Goal: Transaction & Acquisition: Purchase product/service

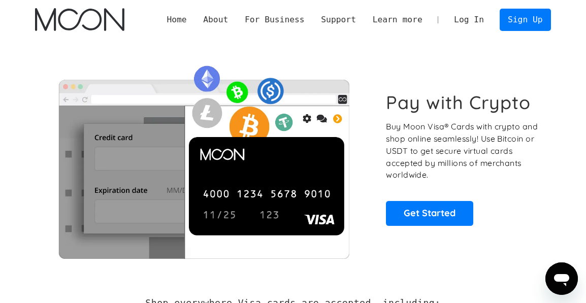
click at [463, 17] on link "Log In" at bounding box center [469, 19] width 47 height 21
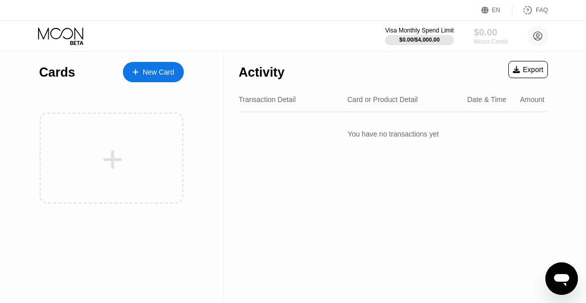
click at [489, 30] on div "$0.00" at bounding box center [491, 32] width 34 height 11
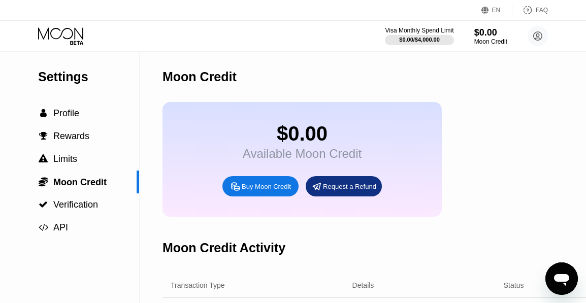
click at [253, 188] on div "Buy Moon Credit" at bounding box center [266, 186] width 49 height 9
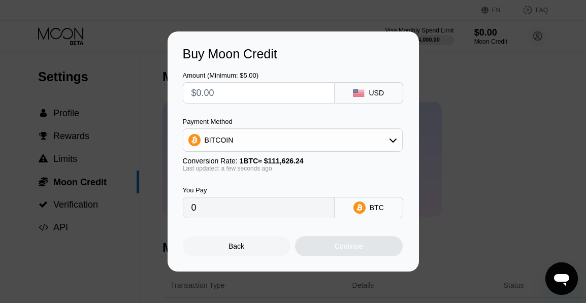
click at [260, 100] on input "text" at bounding box center [259, 93] width 135 height 20
type input "$2"
type input "0.00001792"
type input "$20"
type input "0.00017917"
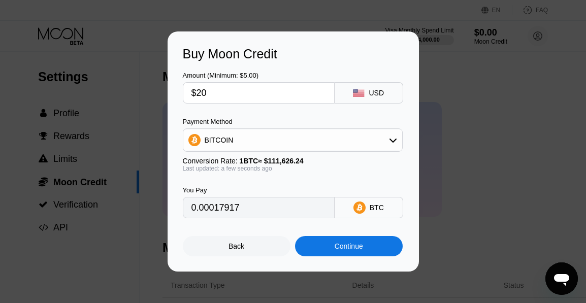
type input "$2"
type input "0.00001792"
type input "0"
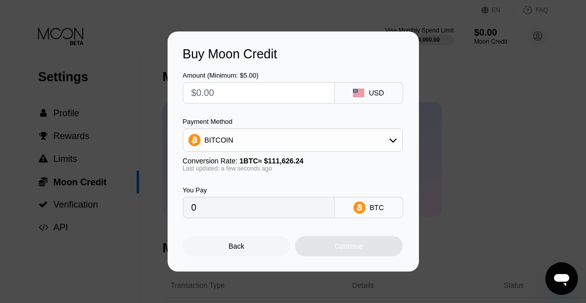
type input "$3"
type input "0.00002688"
type input "$30"
type input "0.00026876"
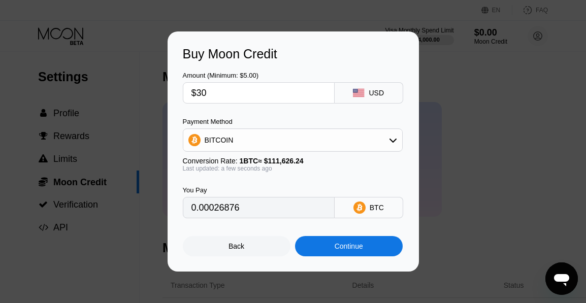
type input "$3"
type input "0.00002688"
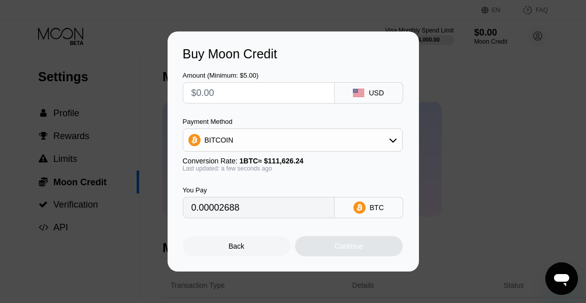
type input "0"
type input "$4"
type input "0.00003584"
type input "$40"
type input "0.00035834"
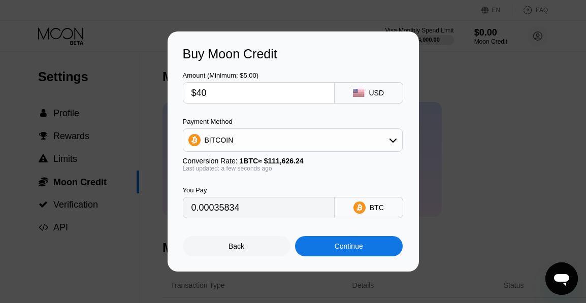
type input "$40"
click at [335, 242] on div "Continue" at bounding box center [349, 246] width 28 height 8
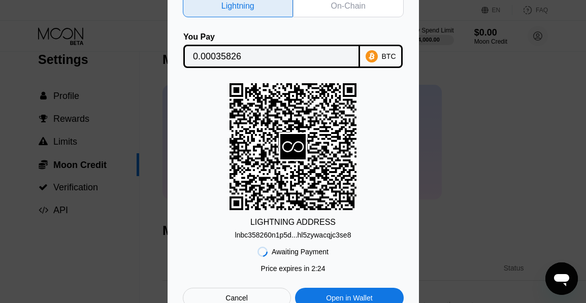
scroll to position [54, 0]
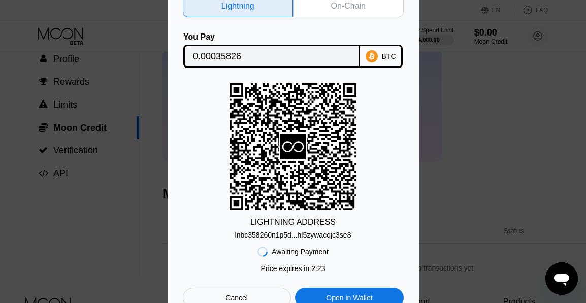
click at [333, 292] on div "Open in Wallet" at bounding box center [349, 298] width 108 height 20
click at [319, 235] on div "lnbc358260n1p5d...hl5zywacqjc3se8" at bounding box center [293, 235] width 116 height 8
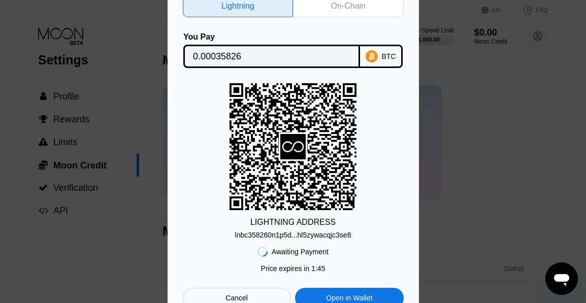
scroll to position [0, 0]
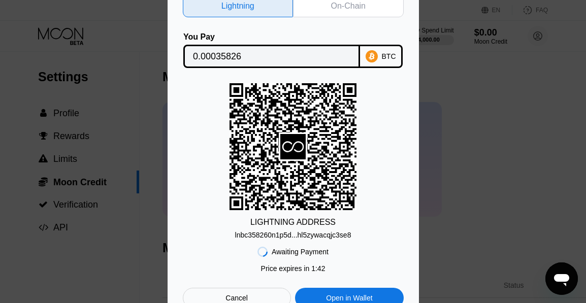
click at [364, 8] on div "On-Chain" at bounding box center [348, 6] width 35 height 10
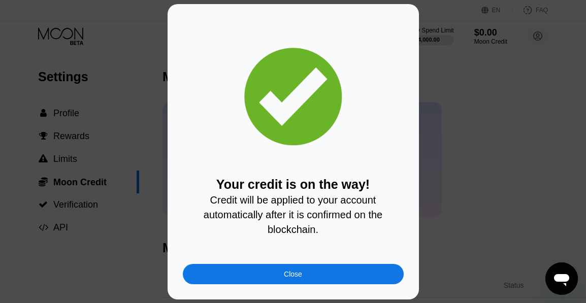
click at [301, 270] on div "Close" at bounding box center [293, 274] width 18 height 8
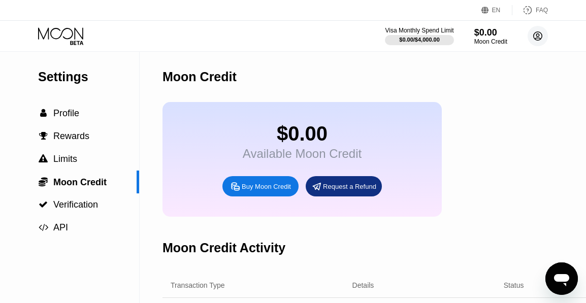
click at [532, 39] on circle at bounding box center [538, 36] width 20 height 20
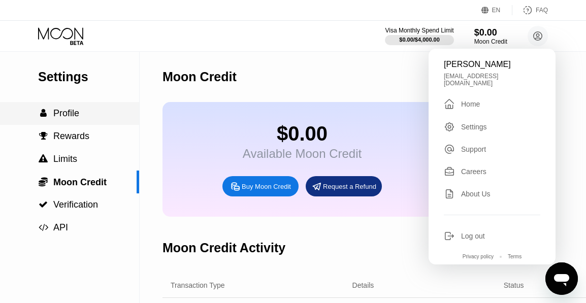
click at [89, 117] on div " Profile" at bounding box center [69, 113] width 139 height 11
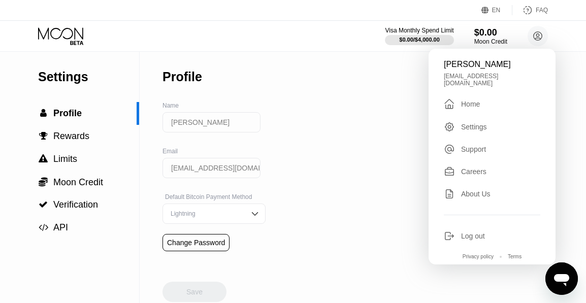
click at [190, 206] on div "Lightning" at bounding box center [214, 214] width 103 height 20
click at [194, 194] on div "On-Chain" at bounding box center [214, 193] width 92 height 7
click at [179, 296] on div "Save" at bounding box center [195, 292] width 64 height 20
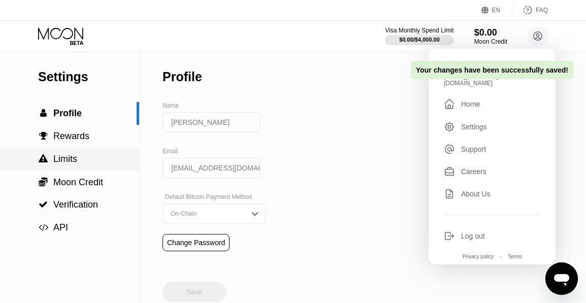
click at [87, 157] on div " Limits" at bounding box center [69, 159] width 139 height 11
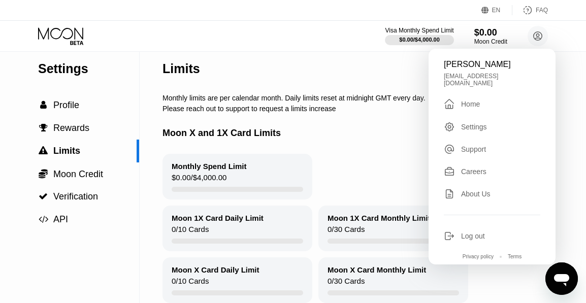
scroll to position [14, 0]
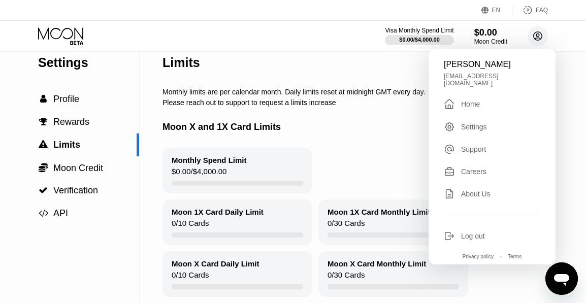
click at [543, 39] on circle at bounding box center [538, 36] width 20 height 20
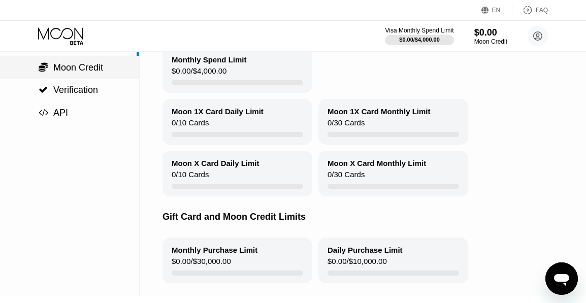
scroll to position [0, 0]
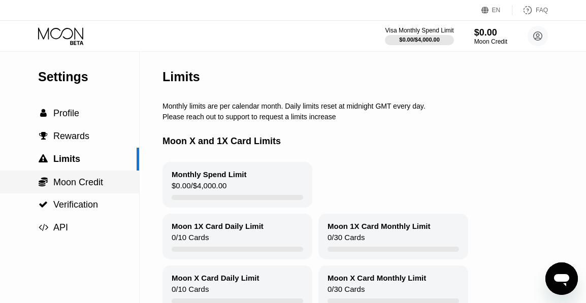
click at [97, 180] on span "Moon Credit" at bounding box center [78, 182] width 50 height 10
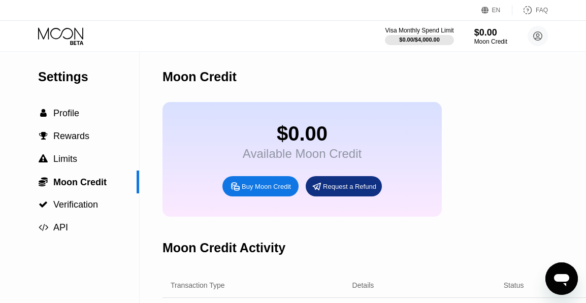
click at [351, 190] on div "Request a Refund" at bounding box center [349, 186] width 53 height 9
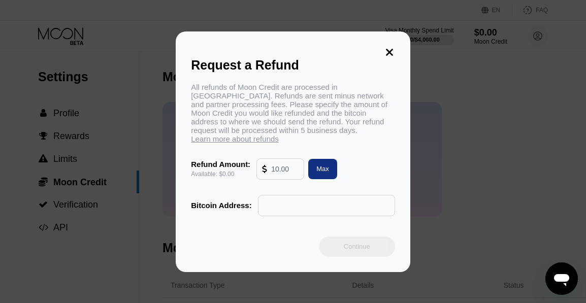
click at [380, 105] on div "All refunds of Moon Credit are processed in Bitcoin. Refunds are sent minus net…" at bounding box center [293, 113] width 204 height 60
click at [393, 52] on icon at bounding box center [389, 52] width 11 height 11
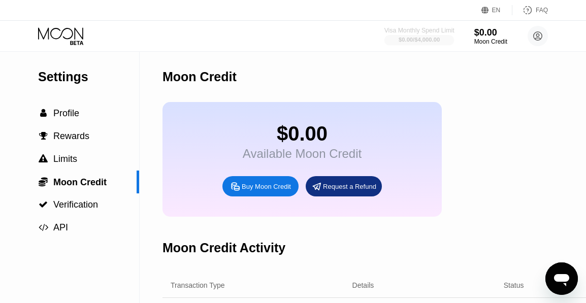
click at [422, 40] on div "$0.00 / $4,000.00" at bounding box center [419, 40] width 41 height 6
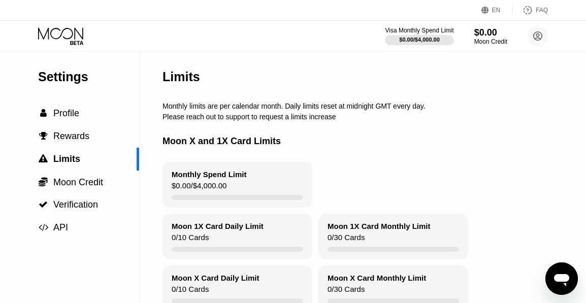
click at [227, 192] on div "$0.00 / $4,000.00" at bounding box center [199, 188] width 55 height 14
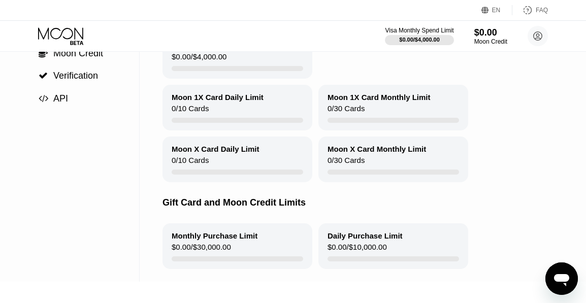
scroll to position [160, 0]
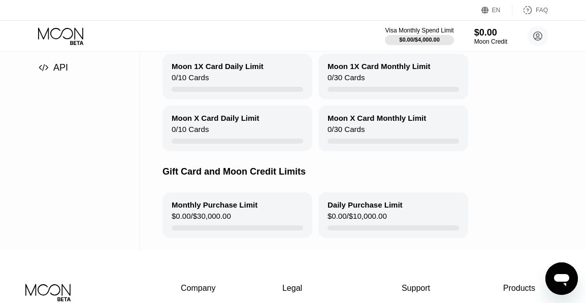
click at [559, 274] on icon "Open messaging window" at bounding box center [561, 280] width 15 height 12
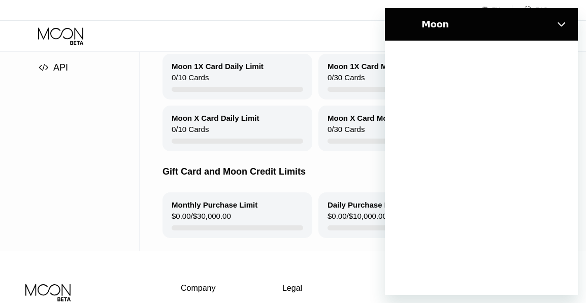
scroll to position [0, 0]
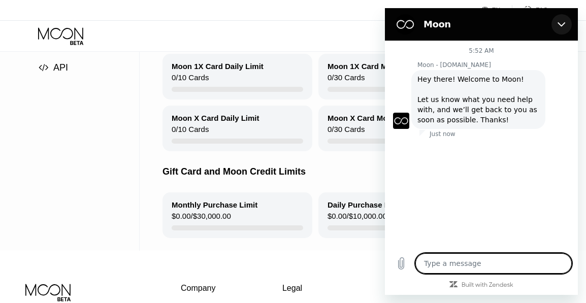
click at [566, 28] on button "Close" at bounding box center [562, 24] width 20 height 20
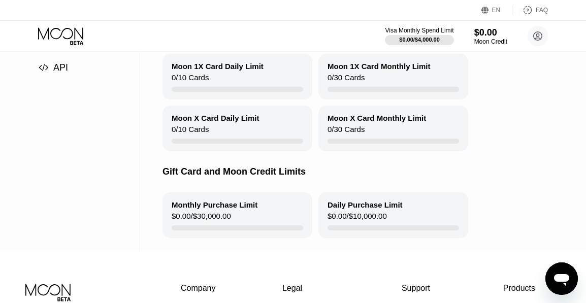
type textarea "x"
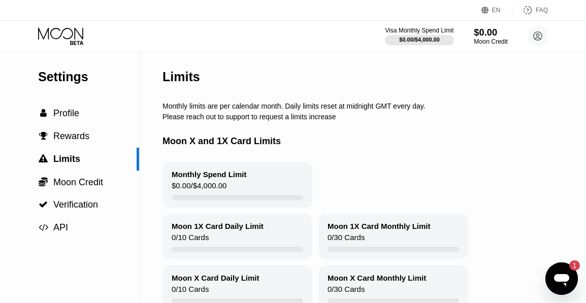
click at [484, 37] on div "$0.00" at bounding box center [491, 32] width 34 height 11
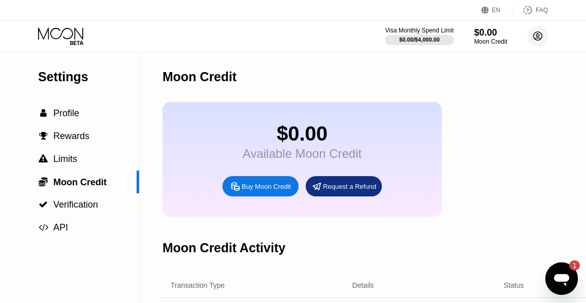
click at [538, 41] on circle at bounding box center [538, 36] width 20 height 20
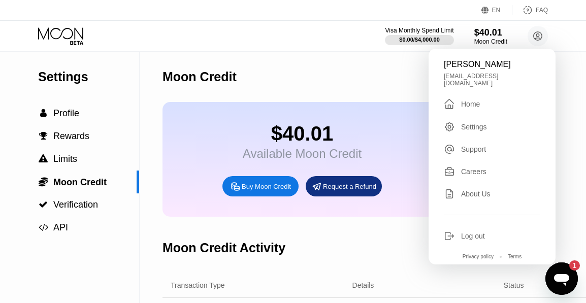
click at [319, 40] on div "Visa Monthly Spend Limit $0.00 / $4,000.00 $40.01 Moon Credit Ben O'Brien benoi…" at bounding box center [293, 36] width 586 height 30
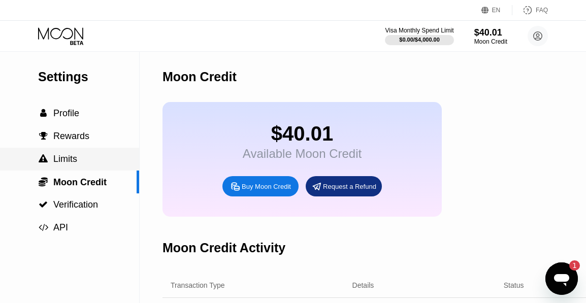
click at [75, 154] on span "Limits" at bounding box center [65, 159] width 24 height 10
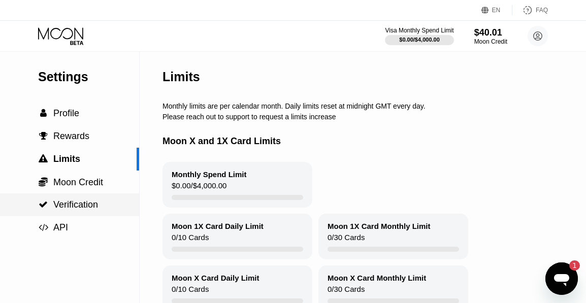
click at [89, 206] on span "Verification" at bounding box center [75, 205] width 45 height 10
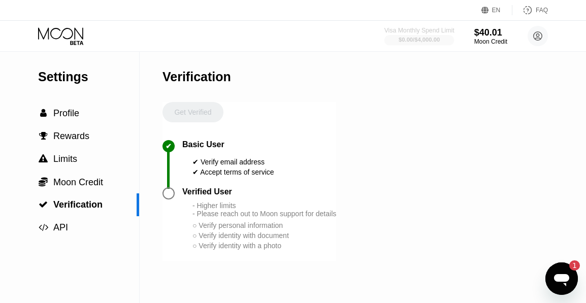
click at [419, 37] on div "$0.00 / $4,000.00" at bounding box center [419, 40] width 41 height 6
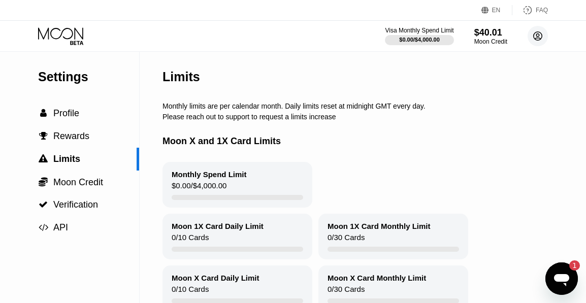
click at [539, 38] on icon at bounding box center [539, 37] width 6 height 6
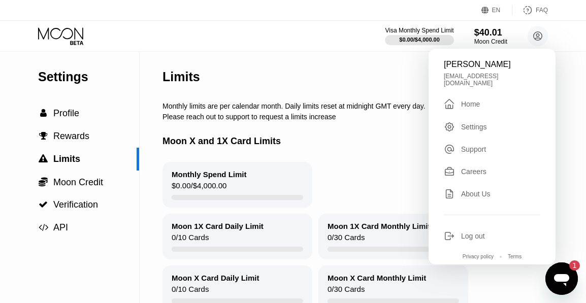
click at [230, 185] on div "Monthly Spend Limit $0.00 / $4,000.00" at bounding box center [238, 185] width 150 height 46
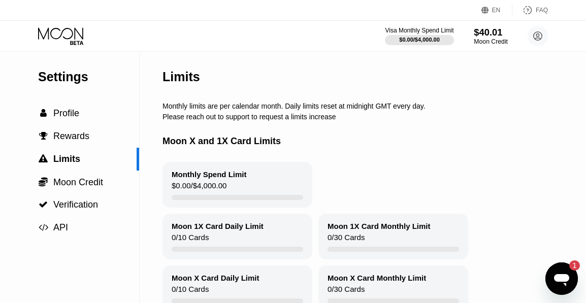
click at [482, 40] on div "Moon Credit" at bounding box center [491, 41] width 34 height 7
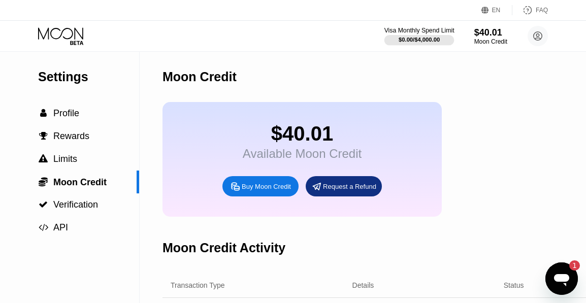
click at [409, 39] on div "$0.00 / $4,000.00" at bounding box center [419, 40] width 41 height 6
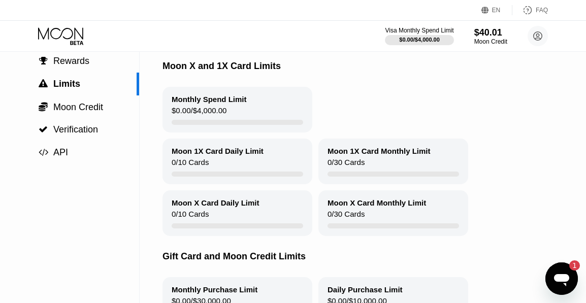
scroll to position [78, 0]
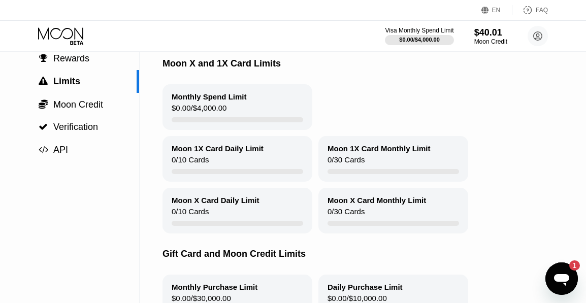
click at [226, 155] on div "Moon 1X Card Daily Limit 0 / 10 Cards" at bounding box center [238, 159] width 150 height 46
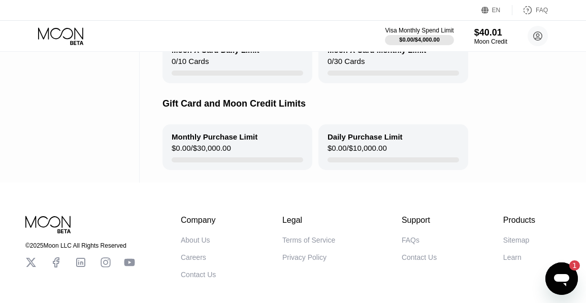
scroll to position [225, 0]
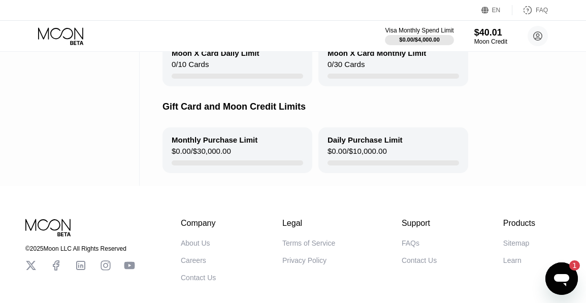
click at [226, 155] on div "$0.00 / $30,000.00" at bounding box center [201, 154] width 59 height 14
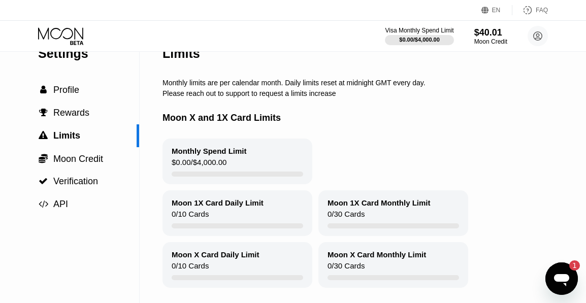
scroll to position [0, 0]
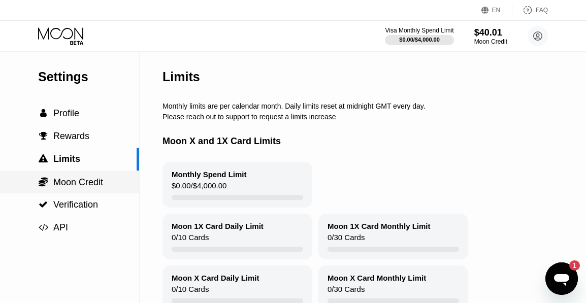
click at [77, 174] on div " Moon Credit" at bounding box center [69, 182] width 139 height 23
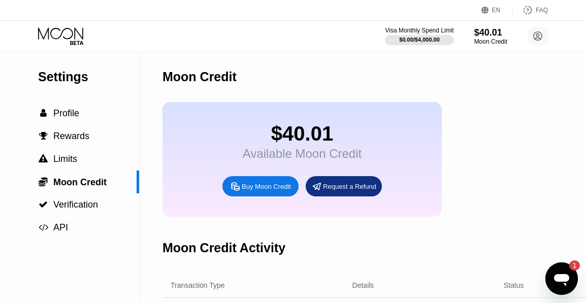
click at [232, 184] on icon at bounding box center [236, 186] width 8 height 8
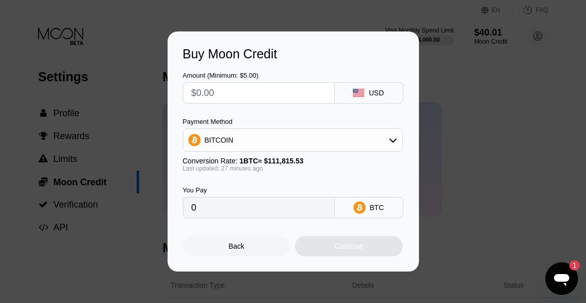
click at [258, 237] on div "Back" at bounding box center [237, 246] width 108 height 20
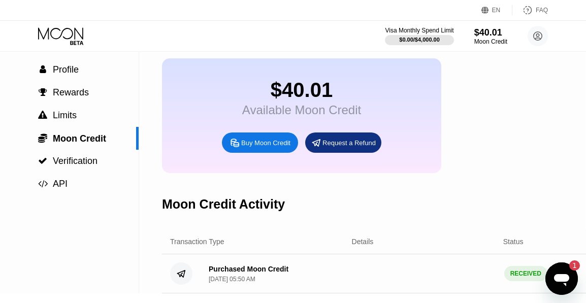
scroll to position [0, 1]
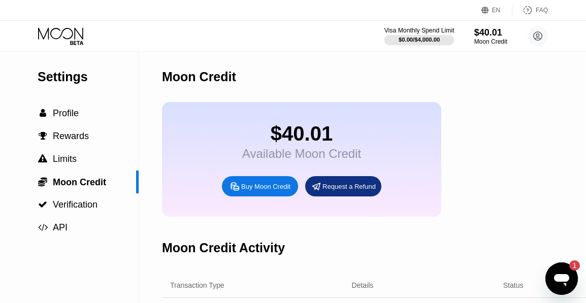
click at [408, 37] on div "$0.00 / $4,000.00" at bounding box center [419, 40] width 41 height 6
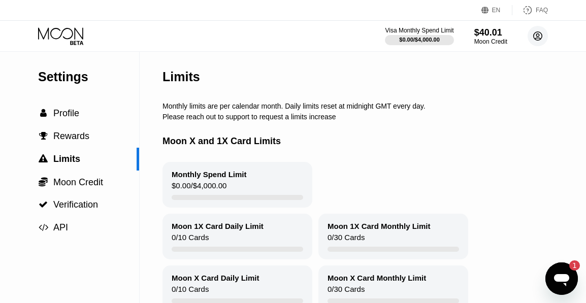
click at [544, 35] on circle at bounding box center [538, 36] width 20 height 20
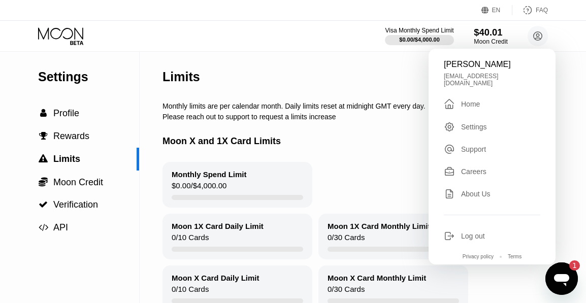
click at [484, 34] on div "$40.01" at bounding box center [491, 32] width 34 height 11
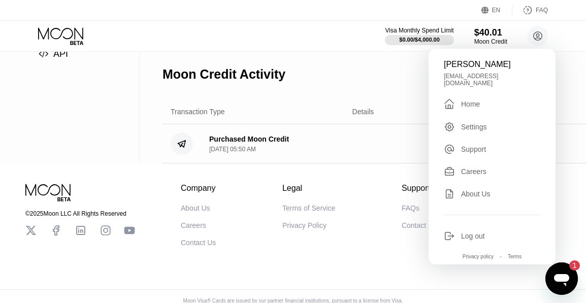
scroll to position [179, 0]
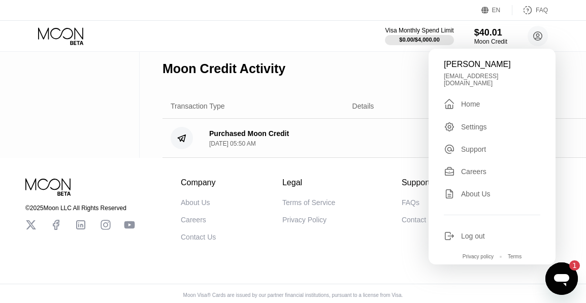
click at [257, 138] on div "Purchased Moon Credit" at bounding box center [249, 134] width 80 height 8
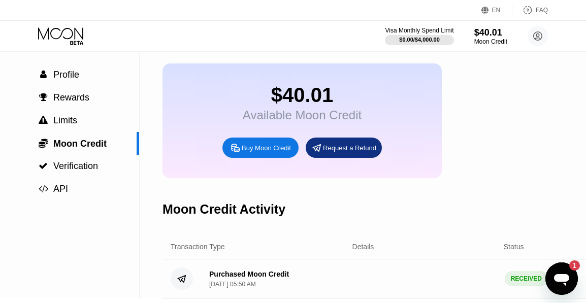
scroll to position [0, 0]
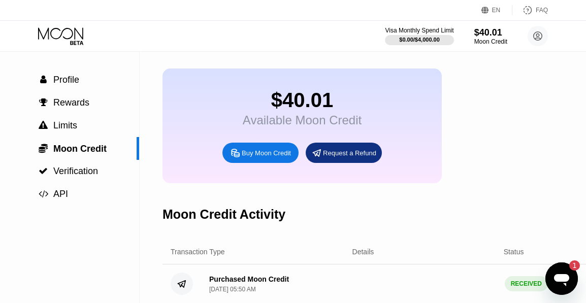
scroll to position [32, 0]
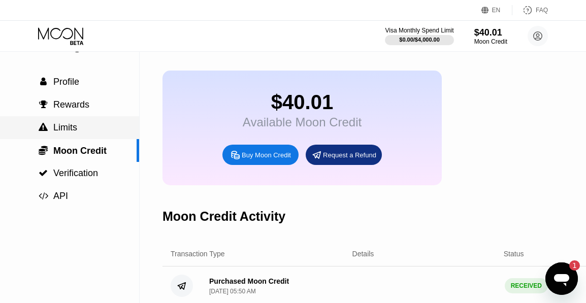
click at [74, 135] on div " Limits" at bounding box center [69, 127] width 139 height 23
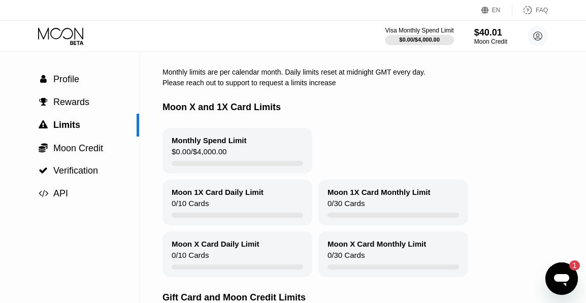
scroll to position [43, 0]
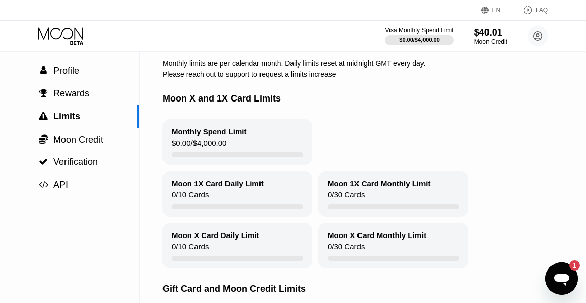
click at [396, 50] on div "Visa Monthly Spend Limit $0.00 / $4,000.00 $40.01 Moon Credit [PERSON_NAME] O'[…" at bounding box center [293, 36] width 586 height 30
click at [400, 38] on div "$0.00 / $4,000.00" at bounding box center [419, 40] width 41 height 6
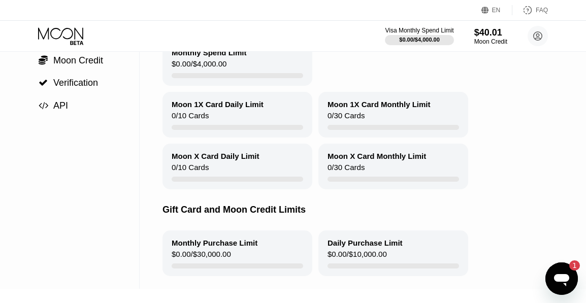
scroll to position [0, 0]
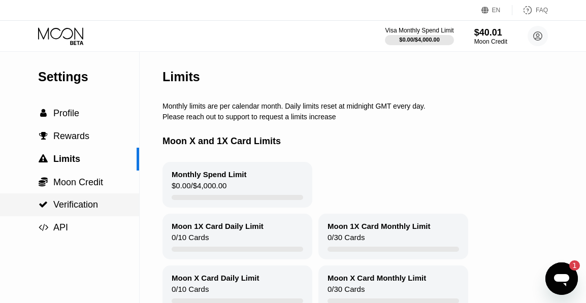
click at [67, 203] on span "Verification" at bounding box center [75, 205] width 45 height 10
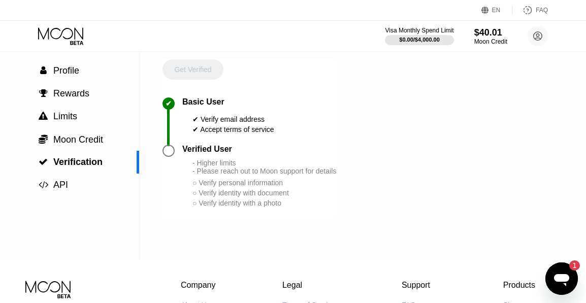
scroll to position [44, 0]
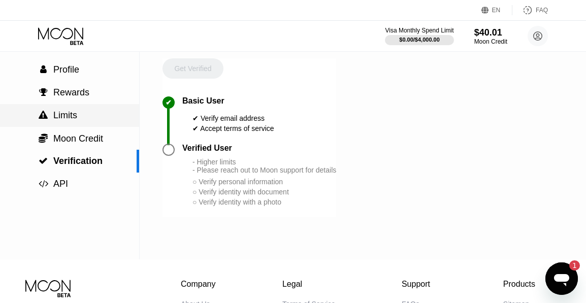
click at [65, 116] on span "Limits" at bounding box center [65, 115] width 24 height 10
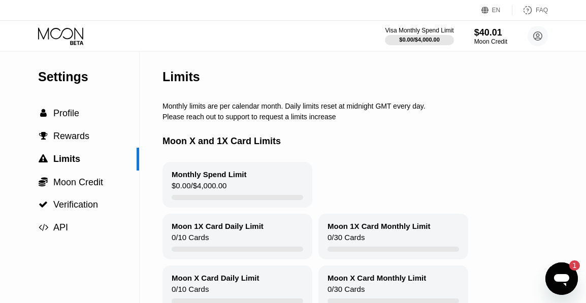
drag, startPoint x: 197, startPoint y: 178, endPoint x: 197, endPoint y: 173, distance: 5.6
click at [197, 178] on div "Monthly Spend Limit" at bounding box center [209, 174] width 75 height 9
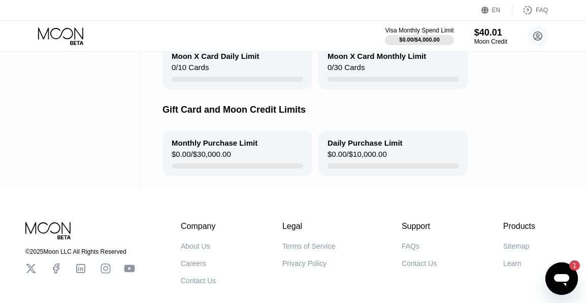
scroll to position [225, 0]
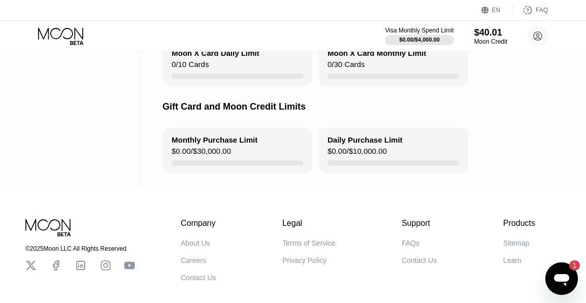
click at [556, 278] on icon "Open messaging window, 1 unread message" at bounding box center [561, 280] width 15 height 12
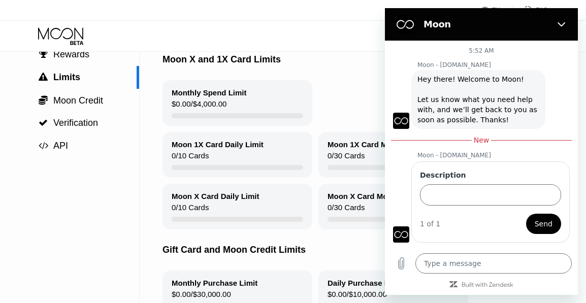
scroll to position [0, 0]
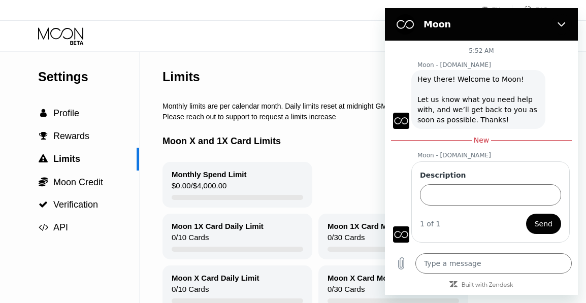
click at [78, 41] on icon at bounding box center [76, 43] width 13 height 4
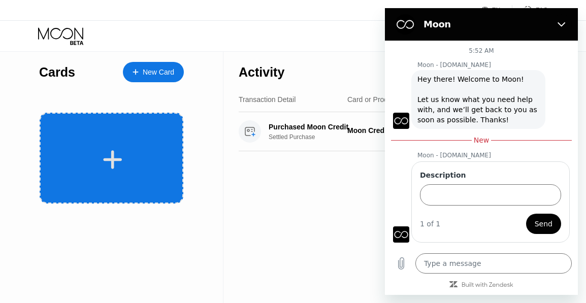
click at [114, 143] on div at bounding box center [112, 158] width 144 height 91
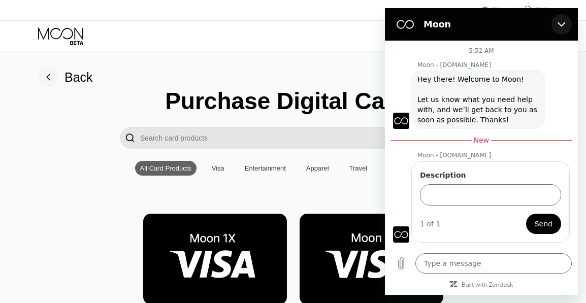
click at [568, 26] on button "Close" at bounding box center [562, 24] width 20 height 20
type textarea "x"
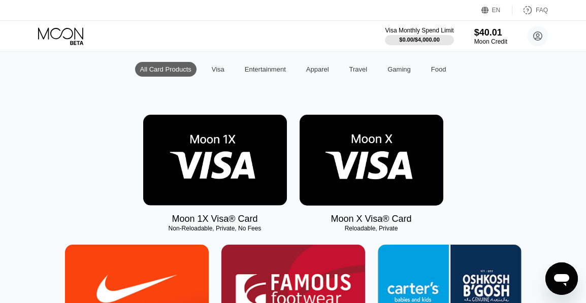
scroll to position [96, 0]
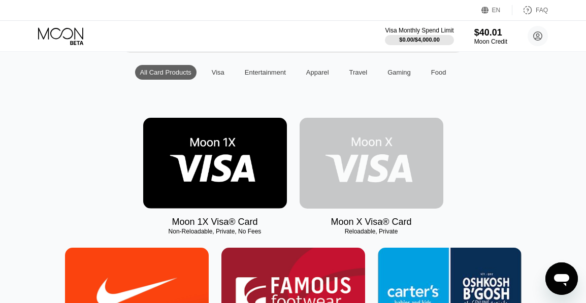
click at [375, 161] on img at bounding box center [372, 163] width 144 height 91
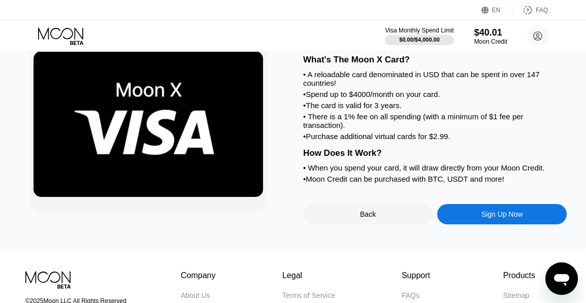
scroll to position [71, 0]
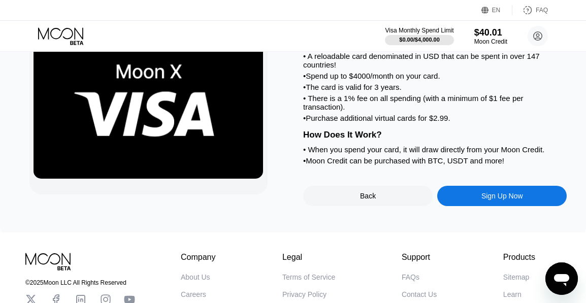
click at [498, 200] on div "Sign Up Now" at bounding box center [503, 196] width 42 height 8
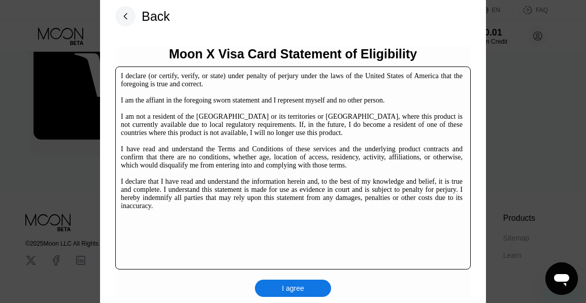
scroll to position [150, 0]
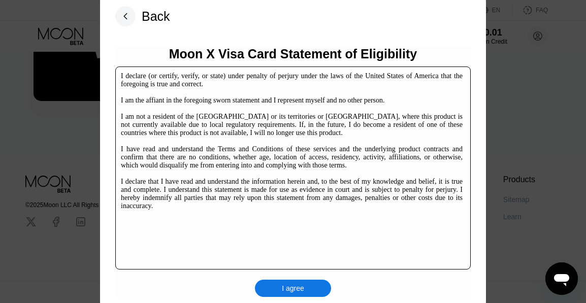
click at [303, 288] on div "I agree" at bounding box center [293, 288] width 22 height 9
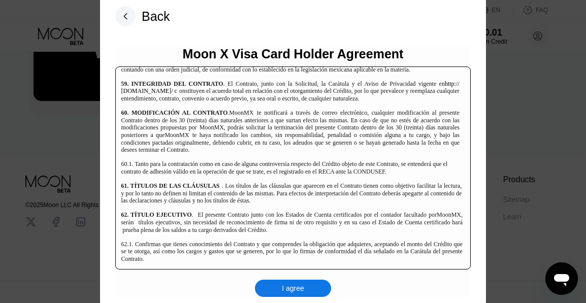
scroll to position [6972, 0]
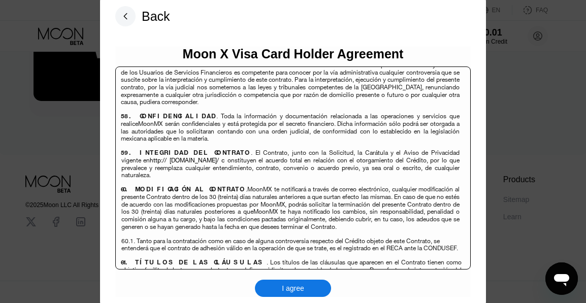
click at [291, 288] on div "I agree" at bounding box center [293, 288] width 22 height 9
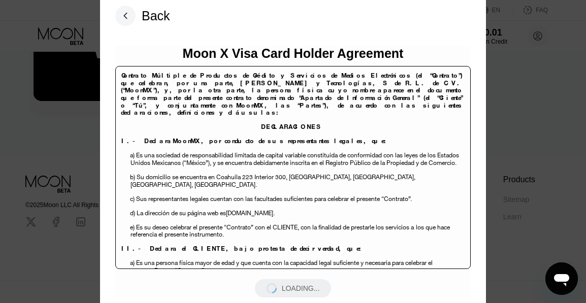
scroll to position [6972, 0]
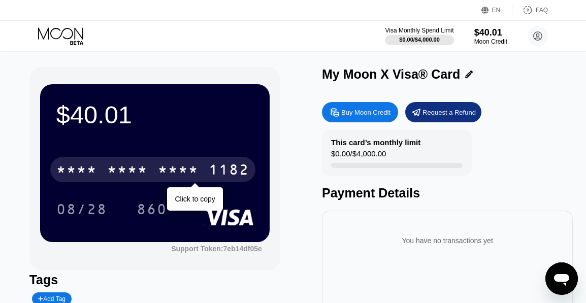
click at [162, 164] on div "* * * *" at bounding box center [178, 171] width 41 height 16
click at [134, 176] on div "6500" at bounding box center [127, 171] width 41 height 16
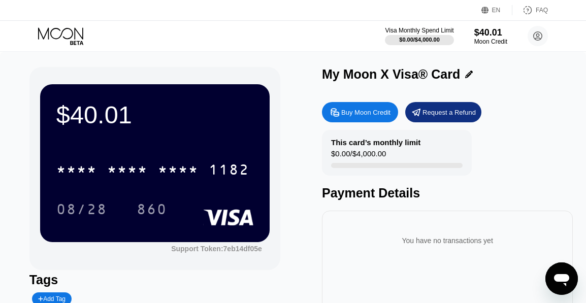
click at [147, 129] on div "$40.01" at bounding box center [154, 115] width 197 height 28
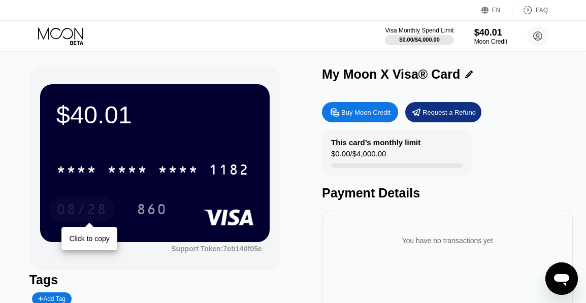
click at [77, 211] on div "08/28" at bounding box center [81, 211] width 51 height 16
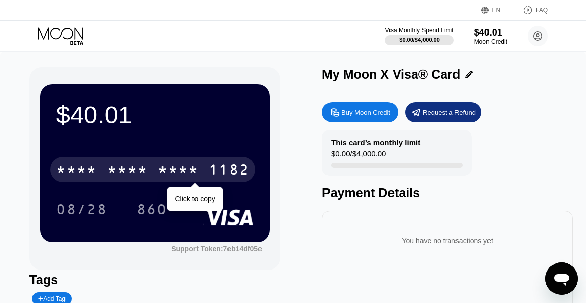
click at [175, 170] on div "* * * *" at bounding box center [178, 171] width 41 height 16
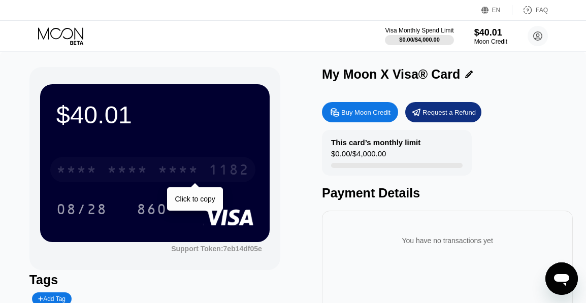
click at [232, 170] on div "1182" at bounding box center [229, 171] width 41 height 16
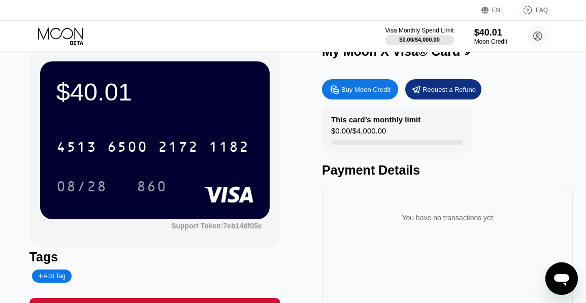
scroll to position [36, 0]
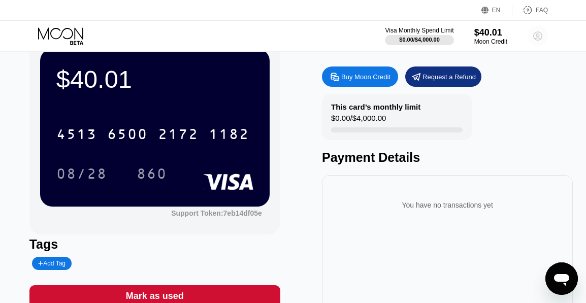
click at [538, 40] on circle at bounding box center [538, 36] width 20 height 20
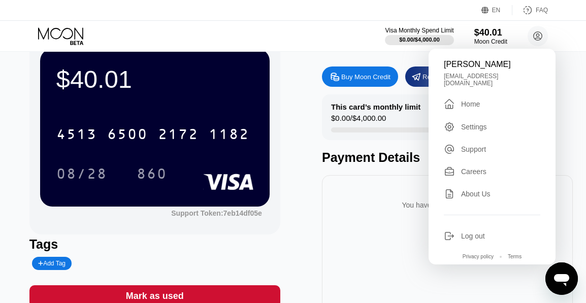
click at [55, 41] on icon at bounding box center [61, 36] width 47 height 18
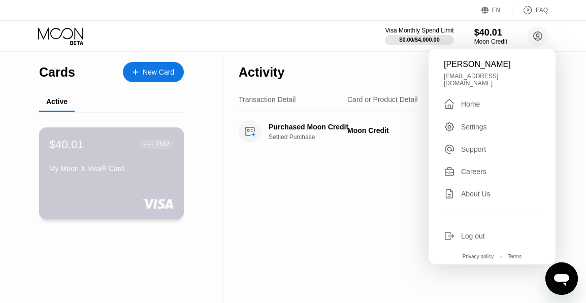
click at [93, 157] on div "$40.01 ● ● ● ● 1182 My Moon X Visa® Card" at bounding box center [111, 157] width 125 height 39
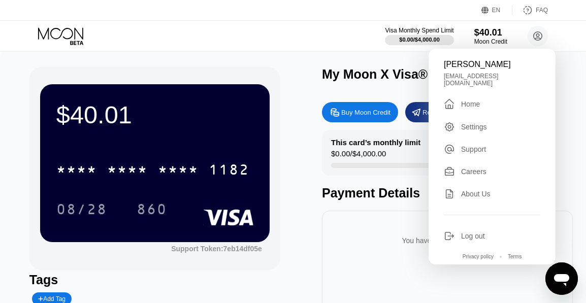
click at [572, 85] on div "My Moon X Visa® Card" at bounding box center [447, 77] width 251 height 20
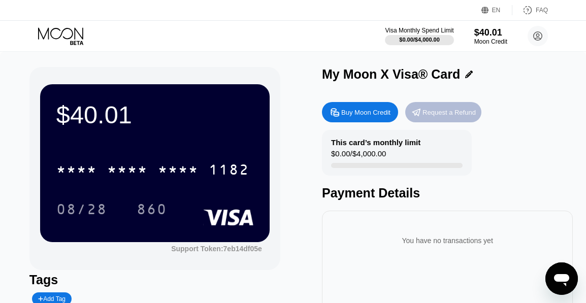
click at [450, 114] on div "Request a Refund" at bounding box center [449, 112] width 53 height 9
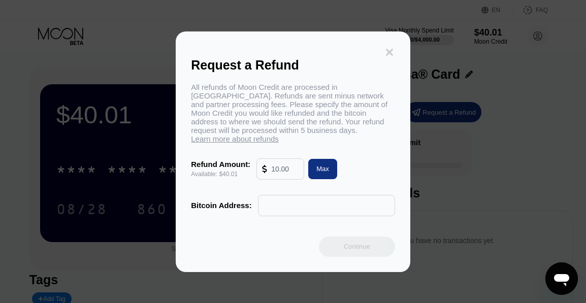
click at [388, 56] on icon at bounding box center [389, 52] width 7 height 7
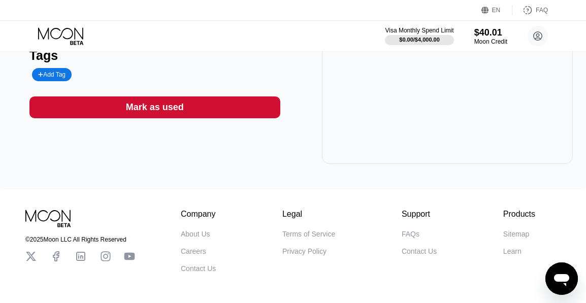
scroll to position [229, 0]
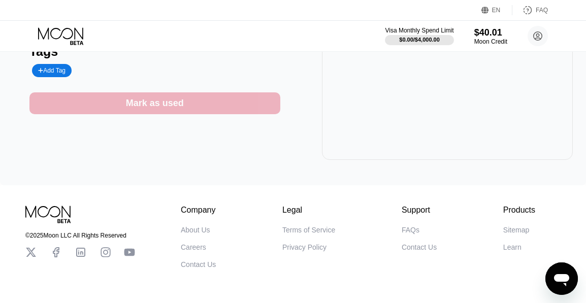
click at [219, 100] on div "Mark as used" at bounding box center [154, 103] width 251 height 22
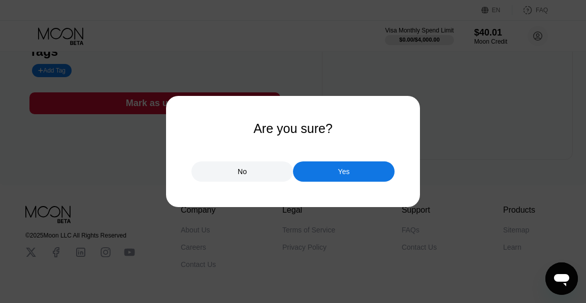
click at [236, 165] on div "No" at bounding box center [243, 172] width 102 height 20
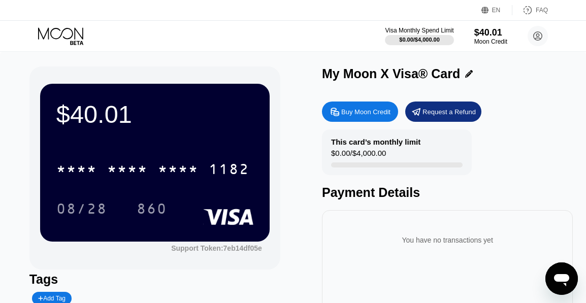
scroll to position [0, 0]
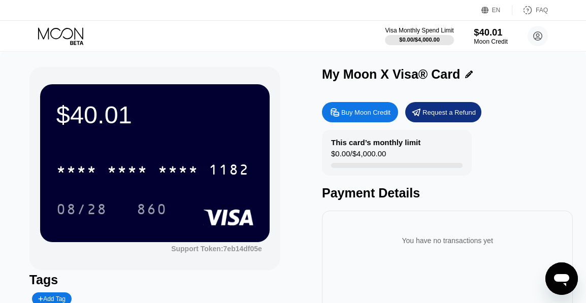
click at [489, 39] on div "Moon Credit" at bounding box center [491, 41] width 34 height 7
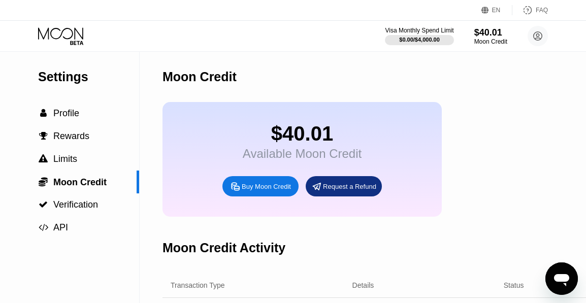
click at [52, 37] on icon at bounding box center [60, 33] width 45 height 12
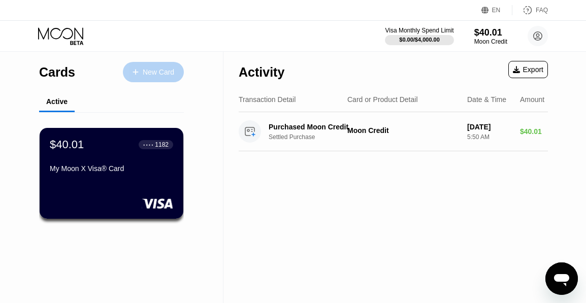
click at [164, 77] on div "New Card" at bounding box center [153, 72] width 61 height 20
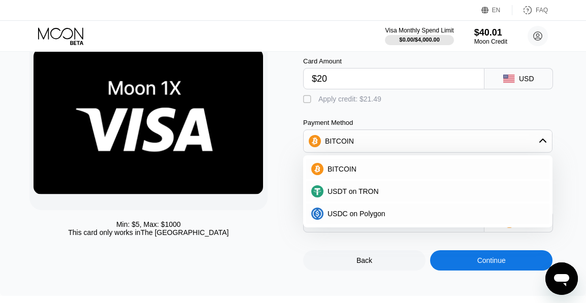
click at [458, 144] on div "BITCOIN" at bounding box center [428, 141] width 249 height 20
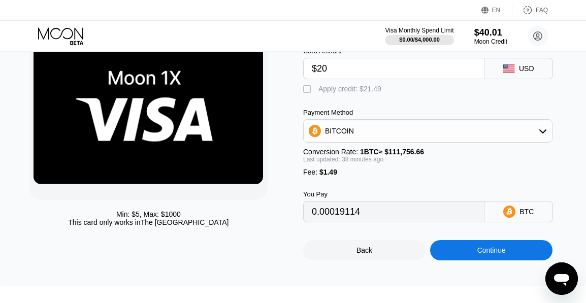
scroll to position [66, 0]
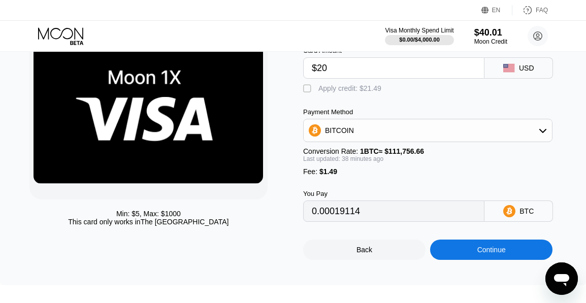
click at [470, 132] on div "BITCOIN" at bounding box center [428, 130] width 249 height 20
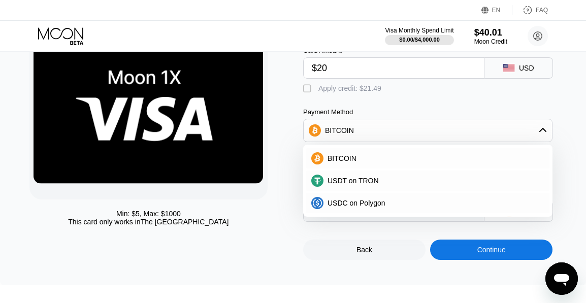
click at [470, 132] on div "BITCOIN" at bounding box center [428, 130] width 249 height 20
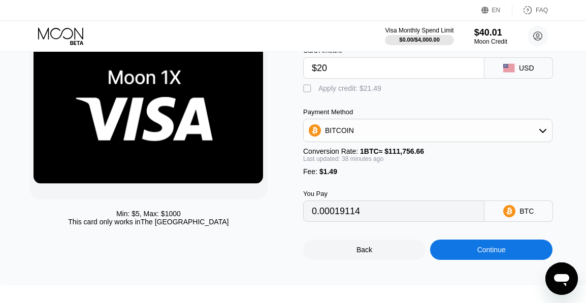
click at [307, 89] on div "" at bounding box center [308, 89] width 10 height 10
type input "0"
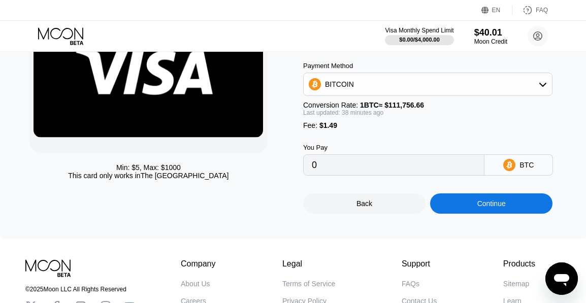
scroll to position [117, 0]
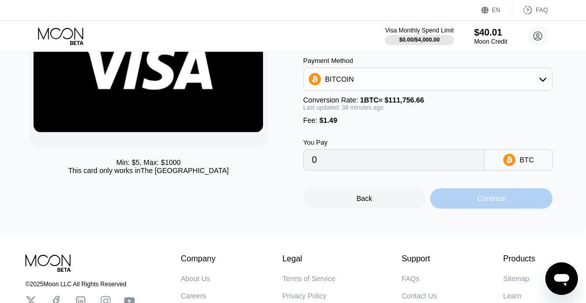
click at [467, 203] on div "Continue" at bounding box center [491, 199] width 122 height 20
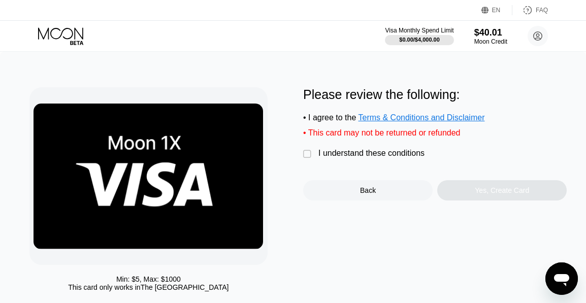
click at [311, 154] on div "" at bounding box center [308, 154] width 10 height 10
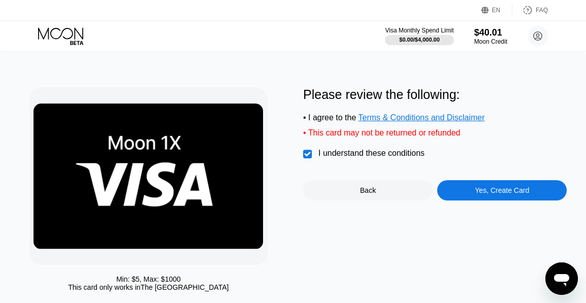
click at [479, 185] on div "Yes, Create Card" at bounding box center [503, 190] width 130 height 20
